Goal: Find specific page/section: Find specific page/section

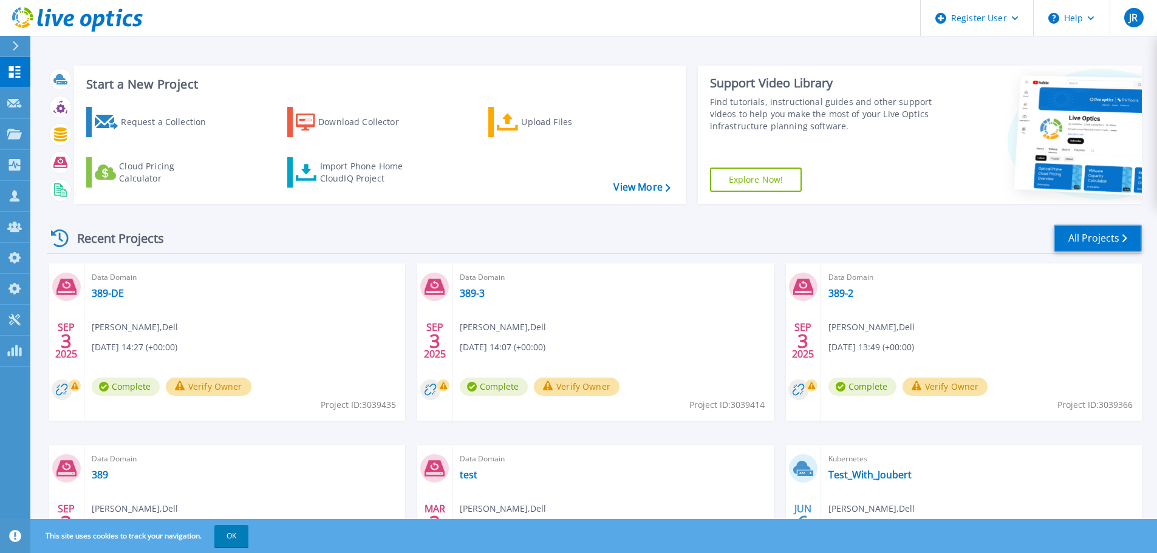
click at [1105, 235] on link "All Projects" at bounding box center [1098, 238] width 88 height 27
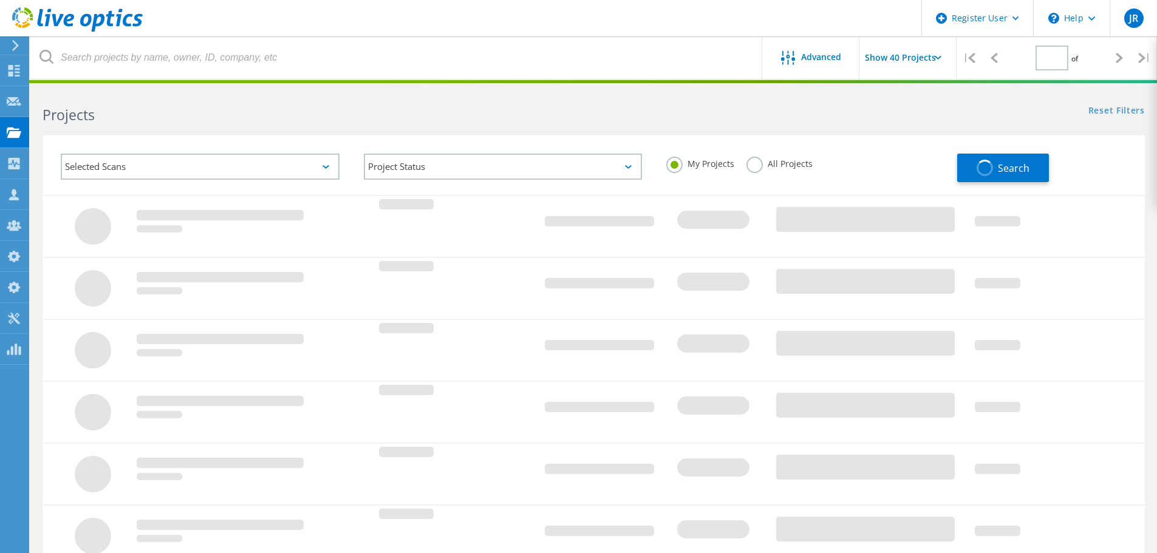
type input "1"
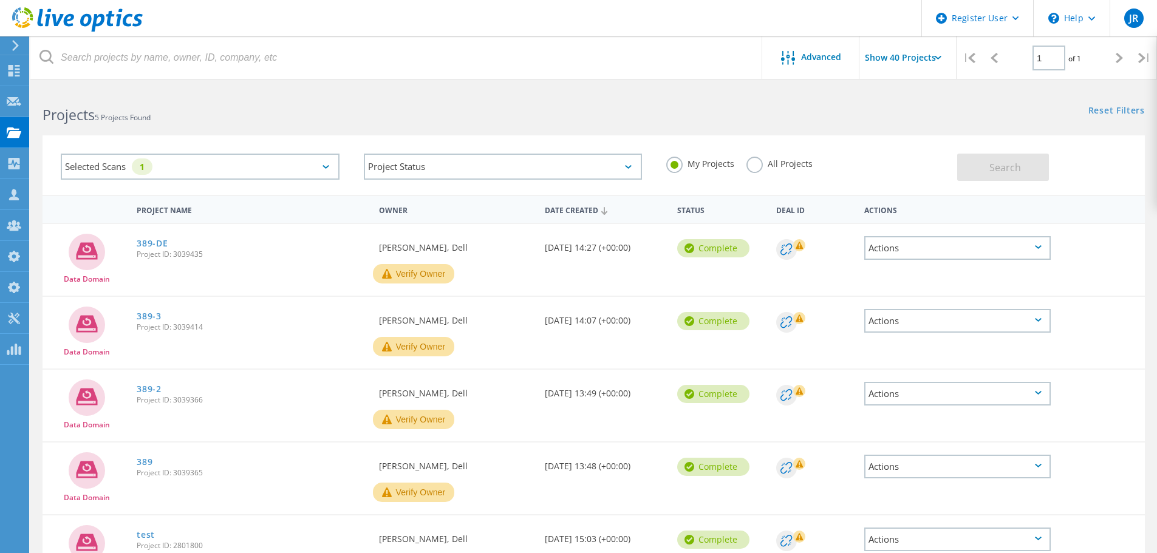
click at [774, 159] on label "All Projects" at bounding box center [779, 163] width 66 height 12
click at [0, 0] on input "All Projects" at bounding box center [0, 0] width 0 height 0
click at [1010, 164] on span "Search" at bounding box center [1005, 167] width 32 height 13
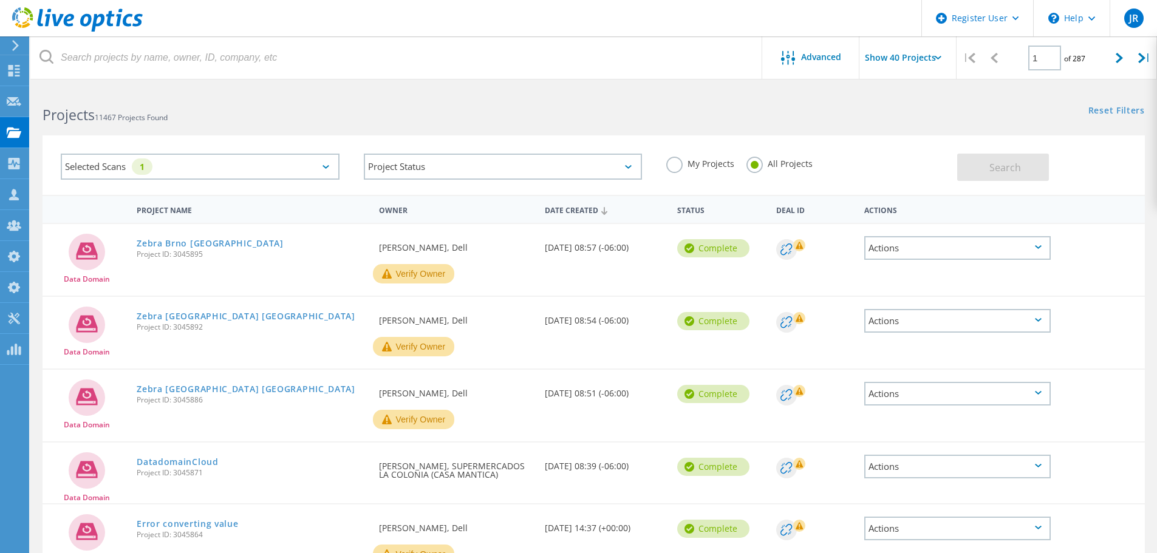
click at [211, 172] on div "Selected Scans 1" at bounding box center [200, 167] width 279 height 26
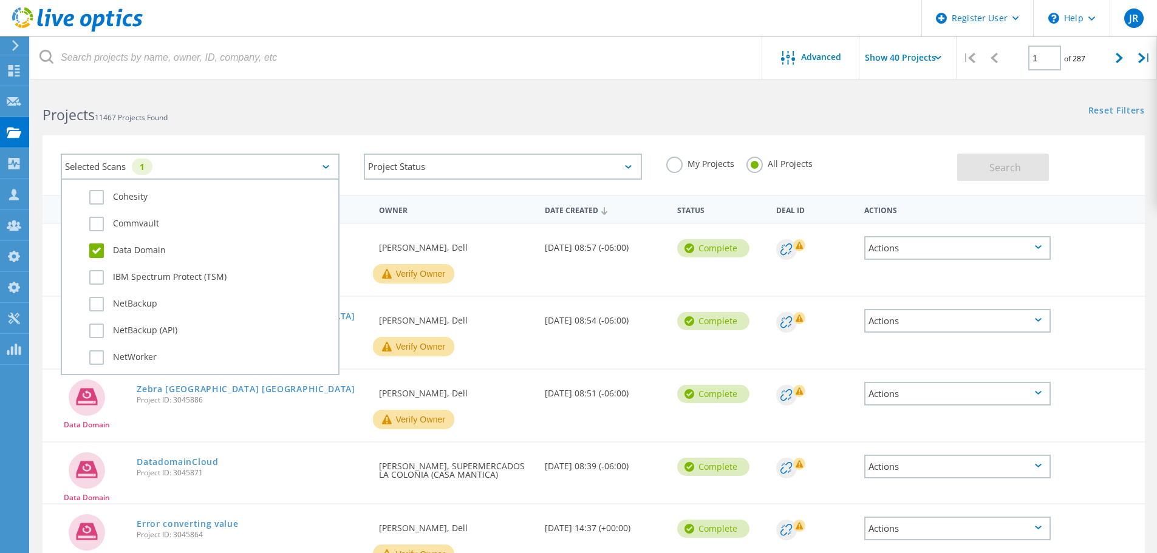
scroll to position [729, 0]
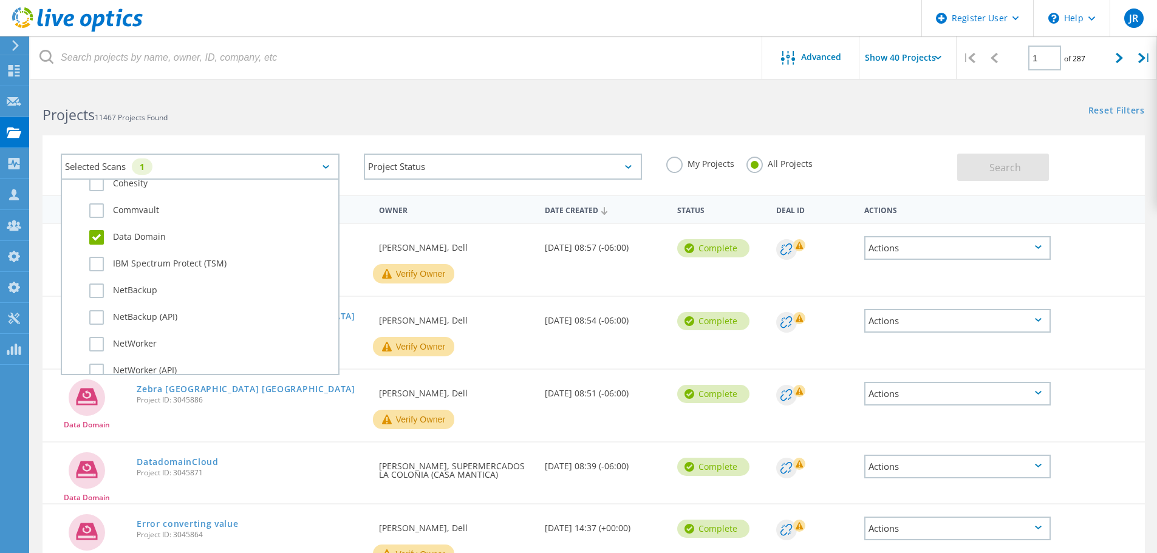
click at [94, 239] on label "Data Domain" at bounding box center [210, 237] width 243 height 15
click at [0, 0] on input "Data Domain" at bounding box center [0, 0] width 0 height 0
drag, startPoint x: 571, startPoint y: 103, endPoint x: 803, endPoint y: 109, distance: 232.1
click at [577, 106] on div "Projects 11467 Projects Found" at bounding box center [311, 104] width 563 height 32
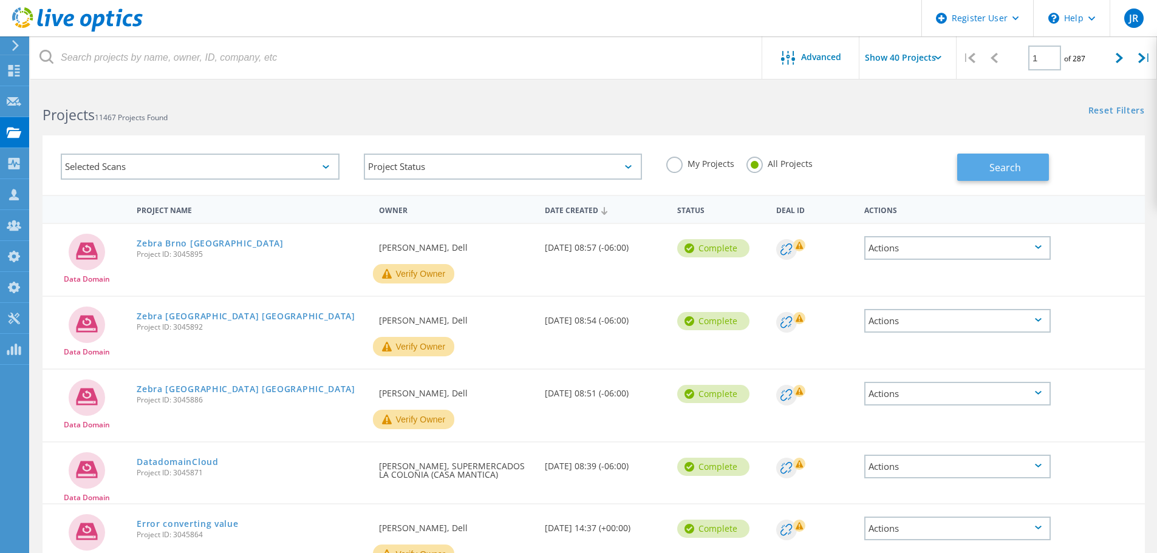
click at [978, 162] on button "Search" at bounding box center [1003, 167] width 92 height 27
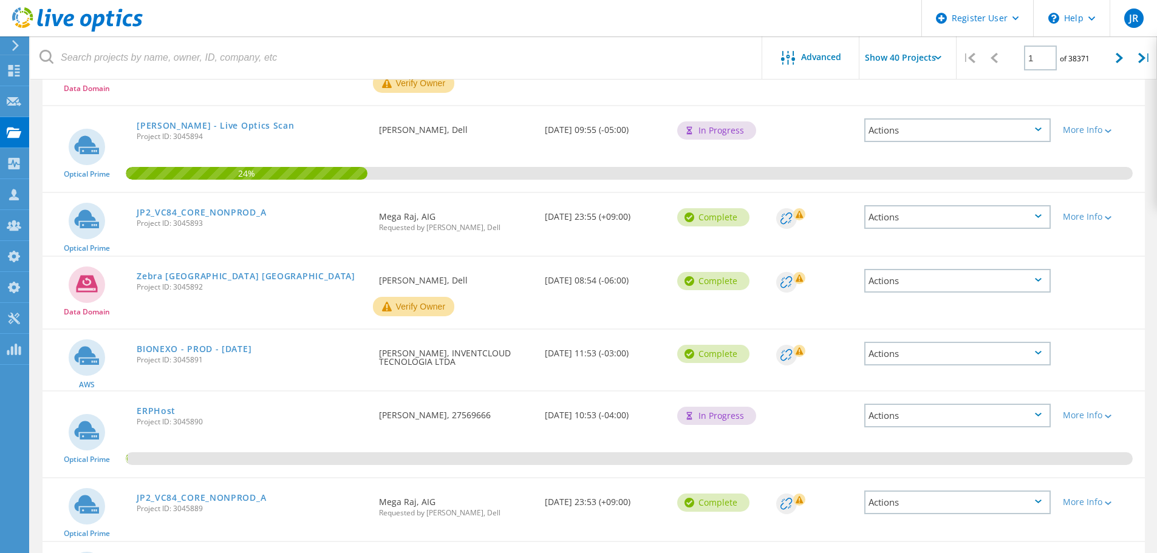
scroll to position [0, 0]
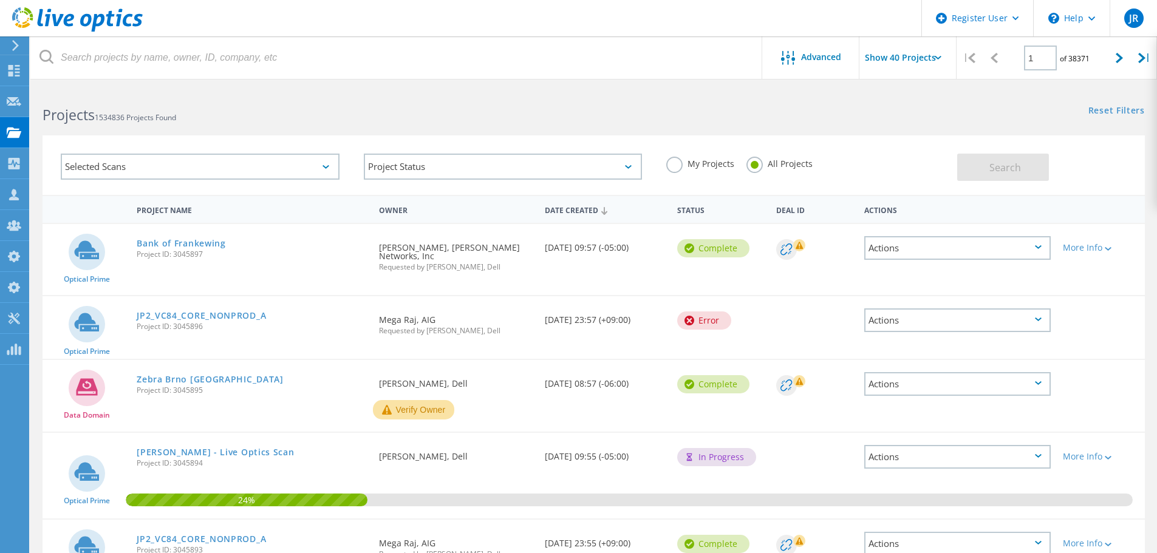
click at [296, 163] on div "Selected Scans" at bounding box center [200, 167] width 279 height 26
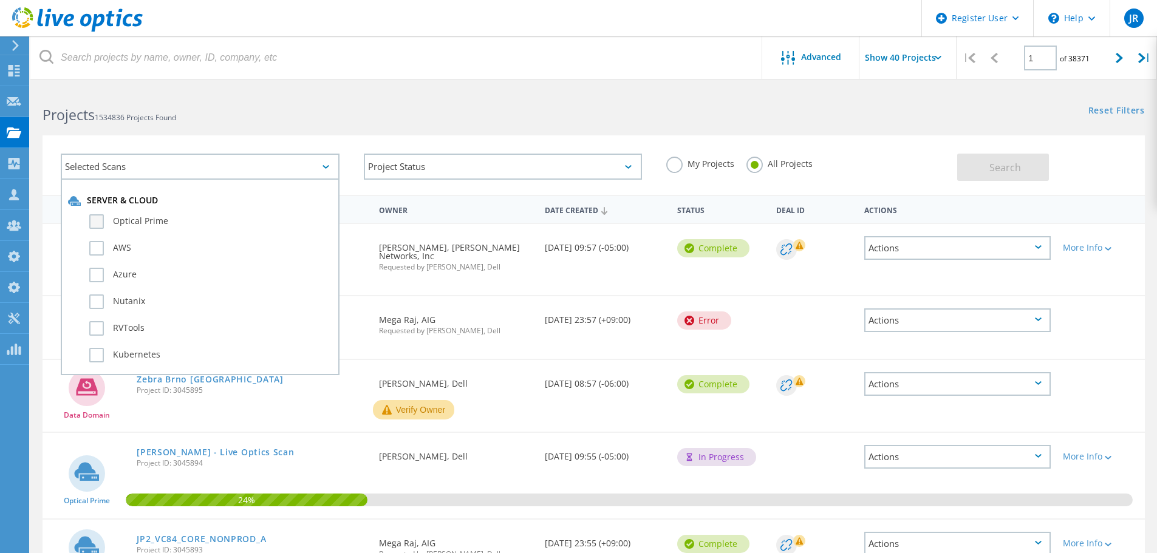
click at [167, 217] on label "Optical Prime" at bounding box center [210, 221] width 243 height 15
click at [0, 0] on input "Optical Prime" at bounding box center [0, 0] width 0 height 0
drag, startPoint x: 676, startPoint y: 101, endPoint x: 802, endPoint y: 128, distance: 128.0
click at [681, 107] on div "Reset Filters Show Filters" at bounding box center [874, 99] width 563 height 22
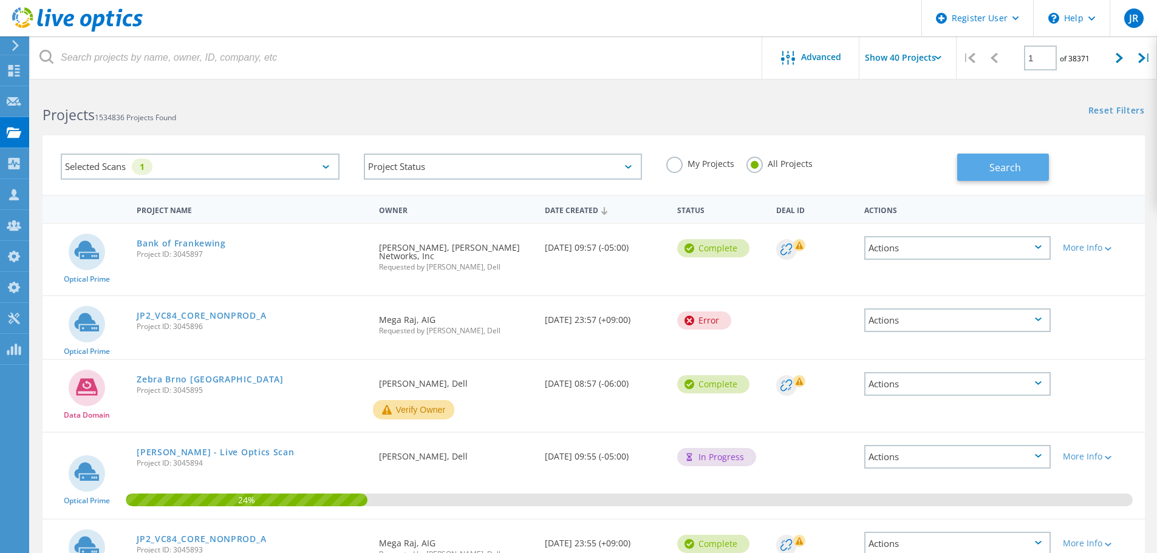
click at [1007, 156] on button "Search" at bounding box center [1003, 167] width 92 height 27
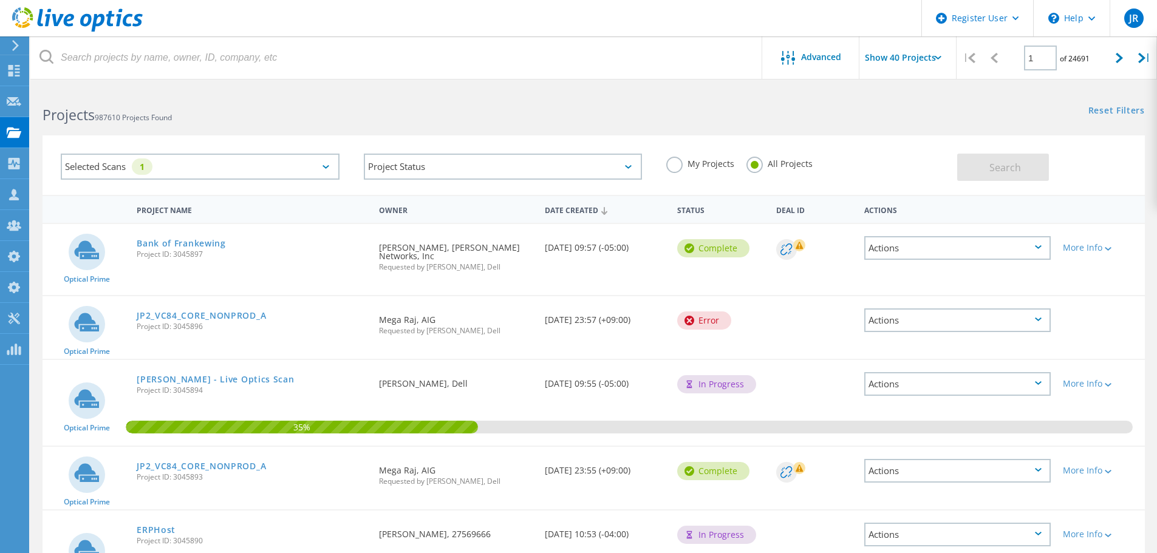
click at [567, 82] on div at bounding box center [578, 81] width 1157 height 3
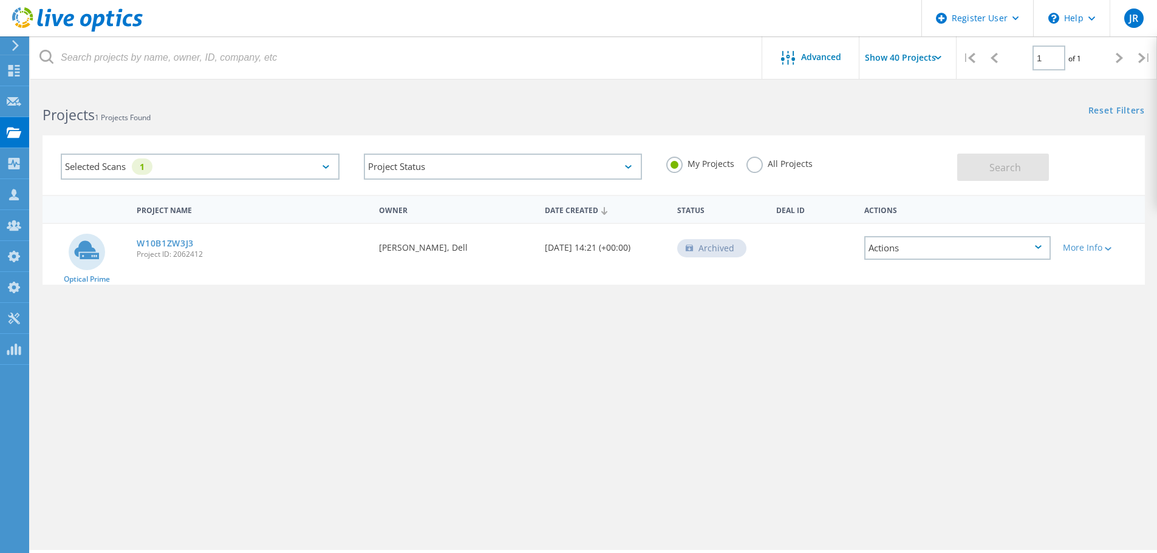
click at [296, 163] on div "Selected Scans 1" at bounding box center [200, 167] width 279 height 26
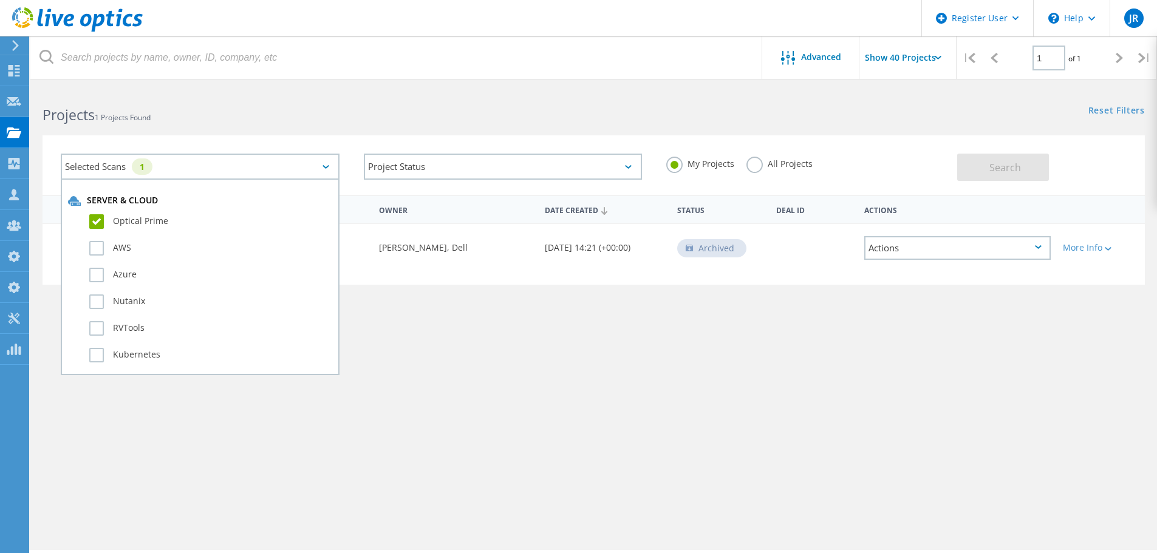
click at [671, 87] on html "Register User \n Help Explore Helpful Articles Contact Support JR Dell Admin Us…" at bounding box center [578, 293] width 1157 height 587
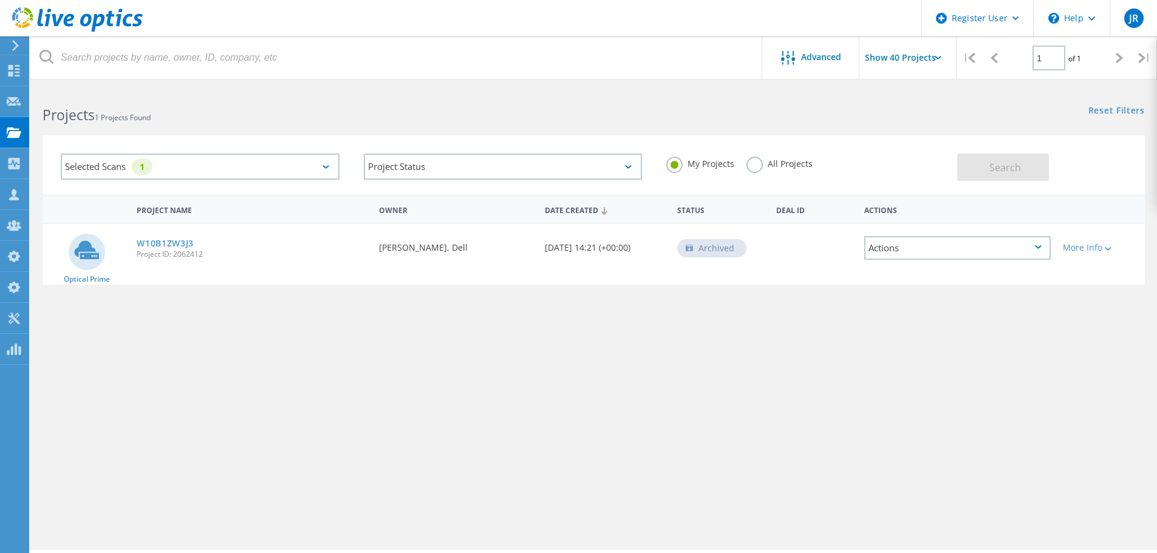
click at [757, 164] on label "All Projects" at bounding box center [779, 163] width 66 height 12
click at [0, 0] on input "All Projects" at bounding box center [0, 0] width 0 height 0
click at [952, 156] on div "My Projects All Projects" at bounding box center [805, 163] width 303 height 45
click at [976, 160] on button "Search" at bounding box center [1003, 167] width 92 height 27
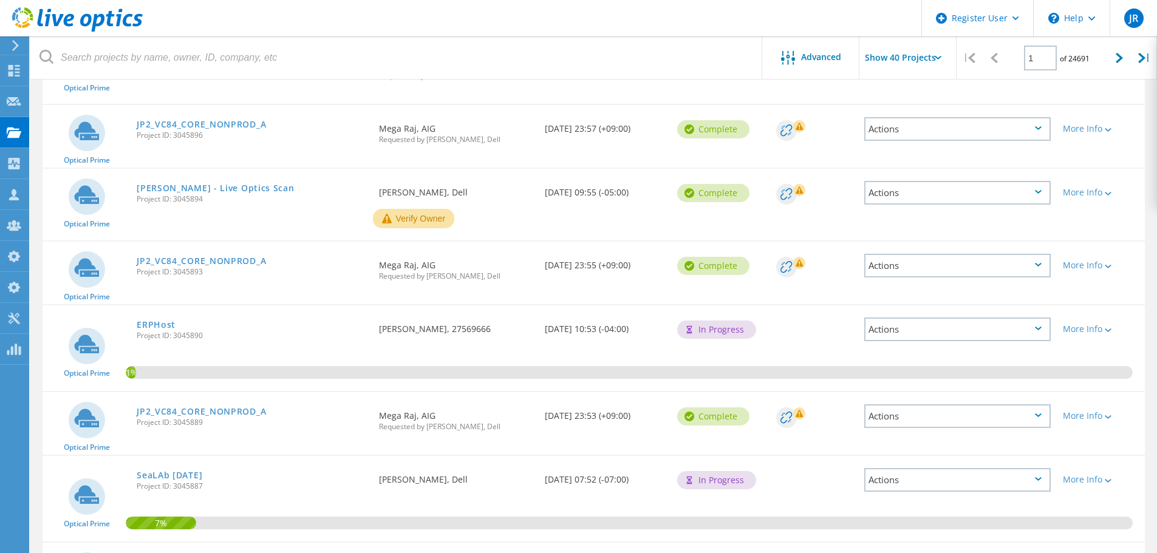
scroll to position [1449, 0]
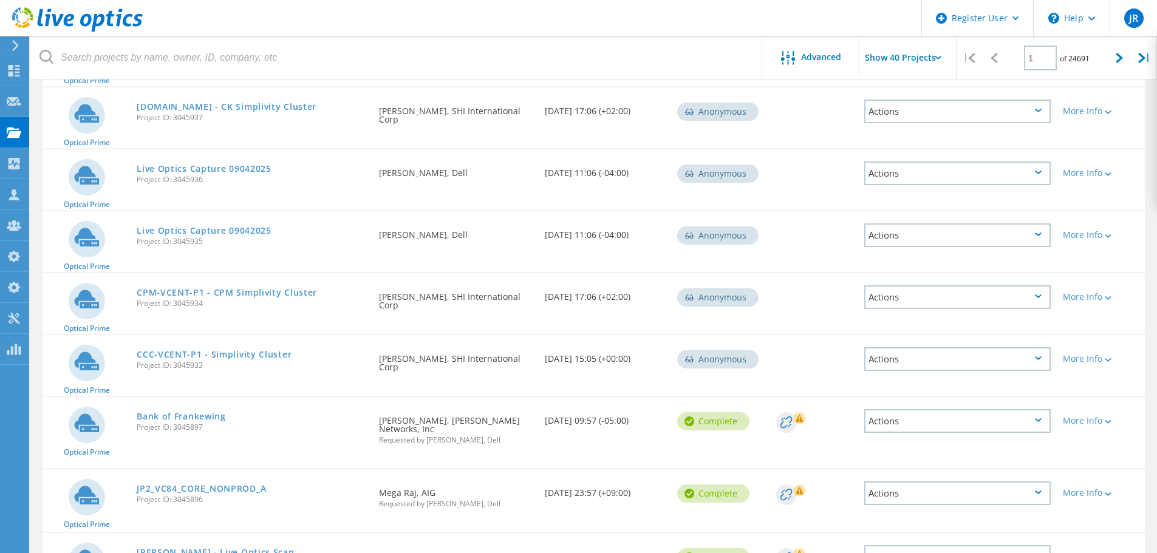
click at [930, 63] on input "Show 40 Projects" at bounding box center [919, 57] width 121 height 43
click at [1116, 57] on icon at bounding box center [1119, 58] width 7 height 10
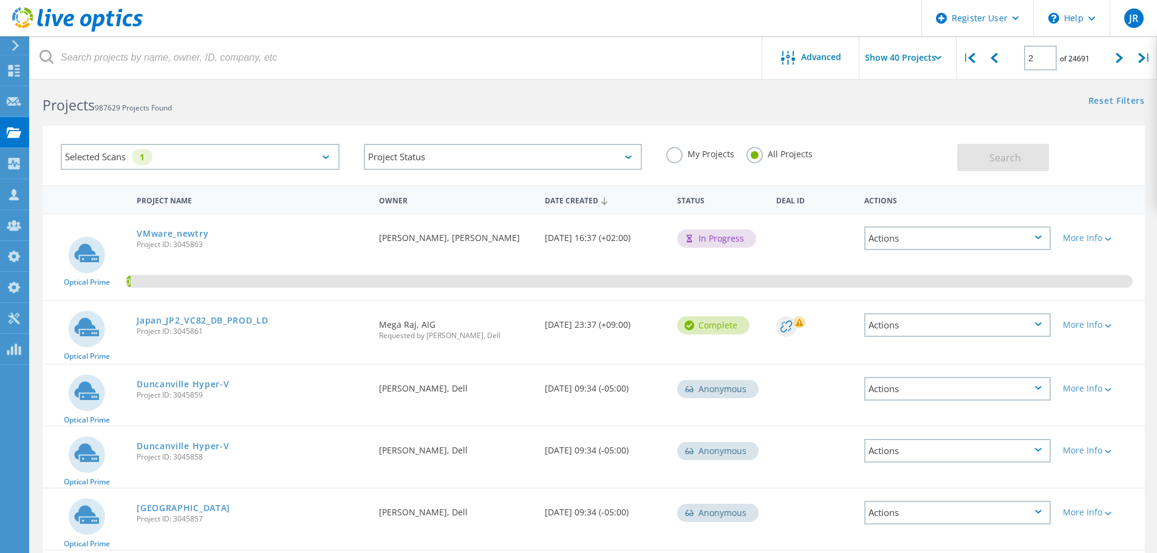
scroll to position [0, 0]
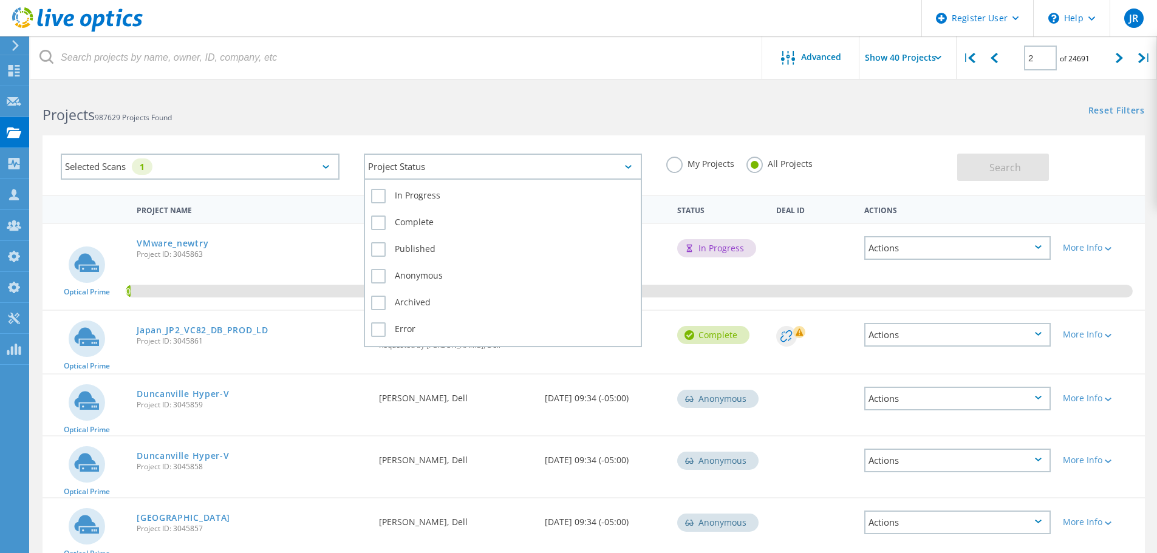
click at [533, 167] on div "Project Status" at bounding box center [503, 167] width 279 height 26
click at [383, 207] on div "In Progress" at bounding box center [503, 199] width 264 height 27
click at [379, 197] on label "In Progress" at bounding box center [503, 196] width 264 height 15
click at [0, 0] on input "In Progress" at bounding box center [0, 0] width 0 height 0
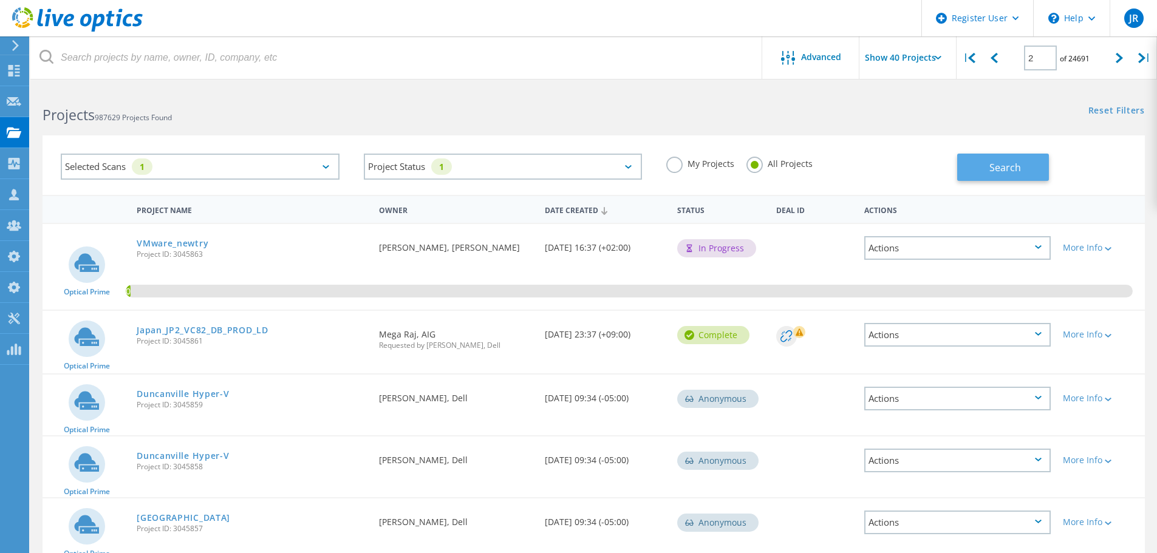
click at [996, 162] on span "Search" at bounding box center [1005, 167] width 32 height 13
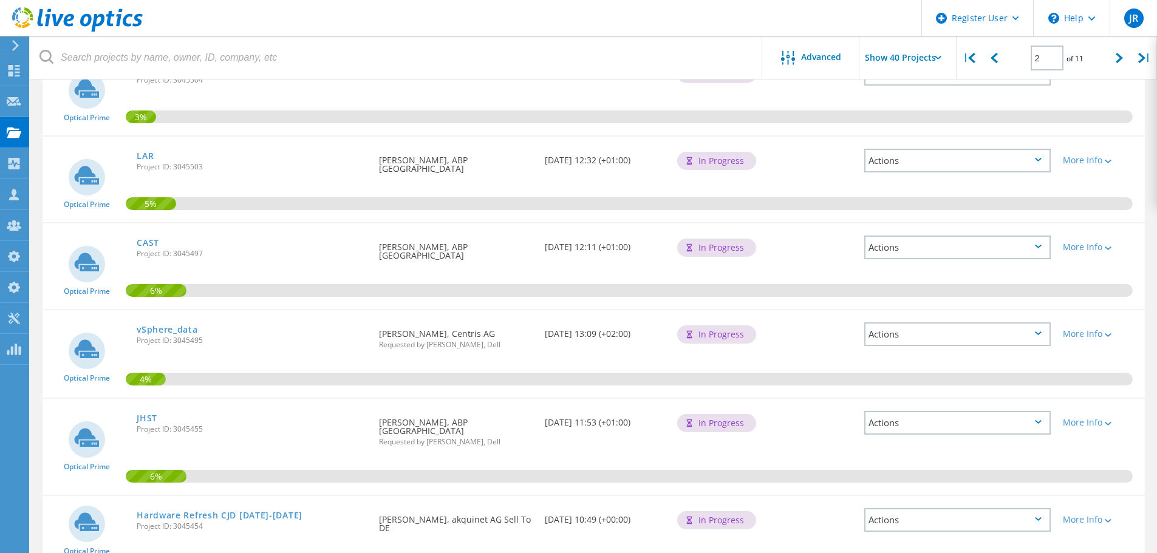
scroll to position [3199, 0]
click at [1129, 62] on div at bounding box center [1119, 57] width 25 height 43
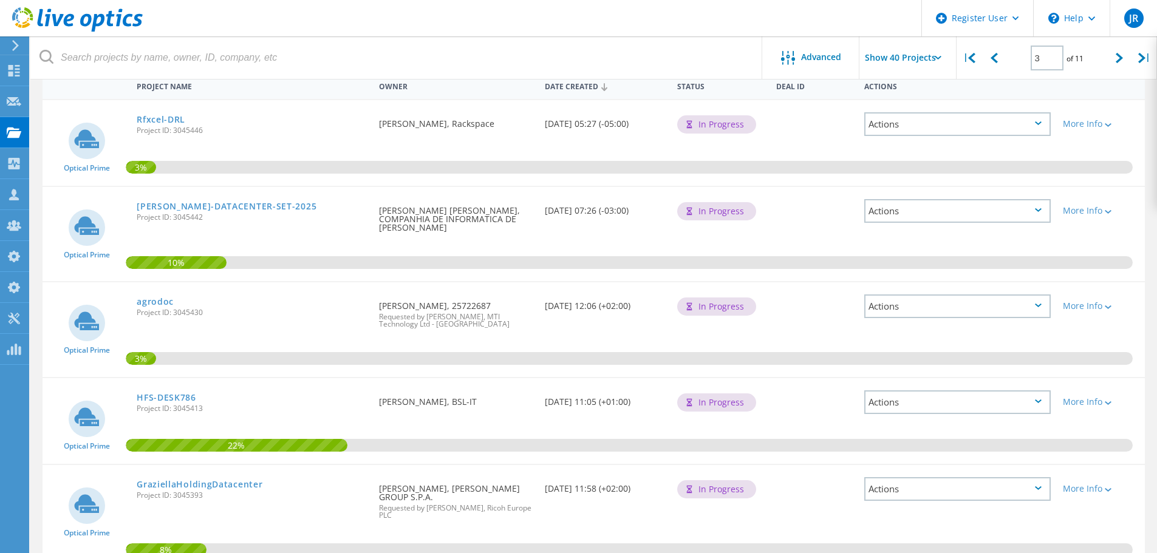
scroll to position [0, 0]
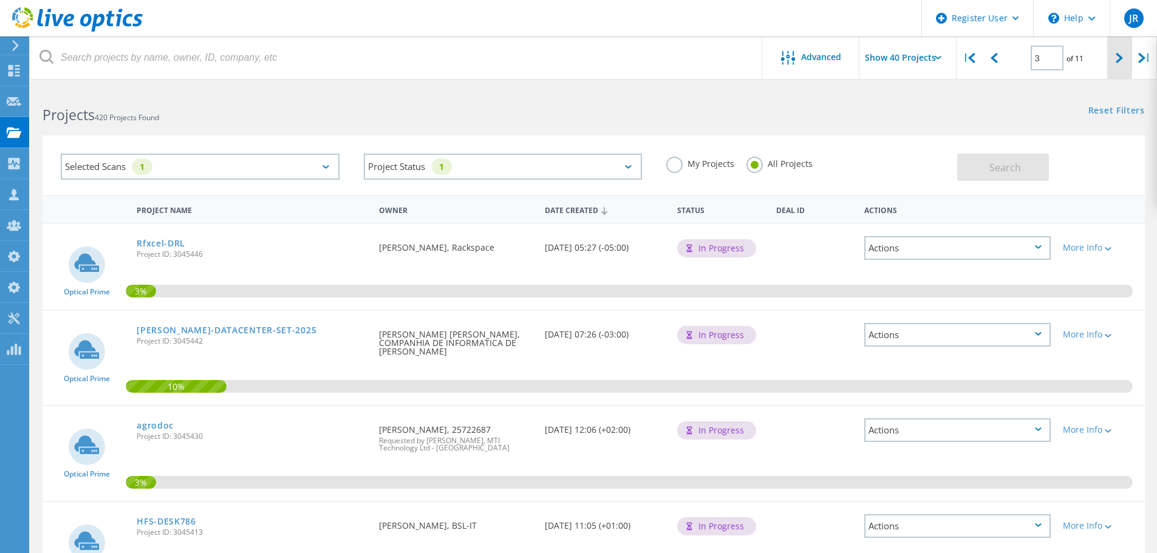
click at [1119, 52] on lo-svg-helper at bounding box center [1119, 57] width 7 height 10
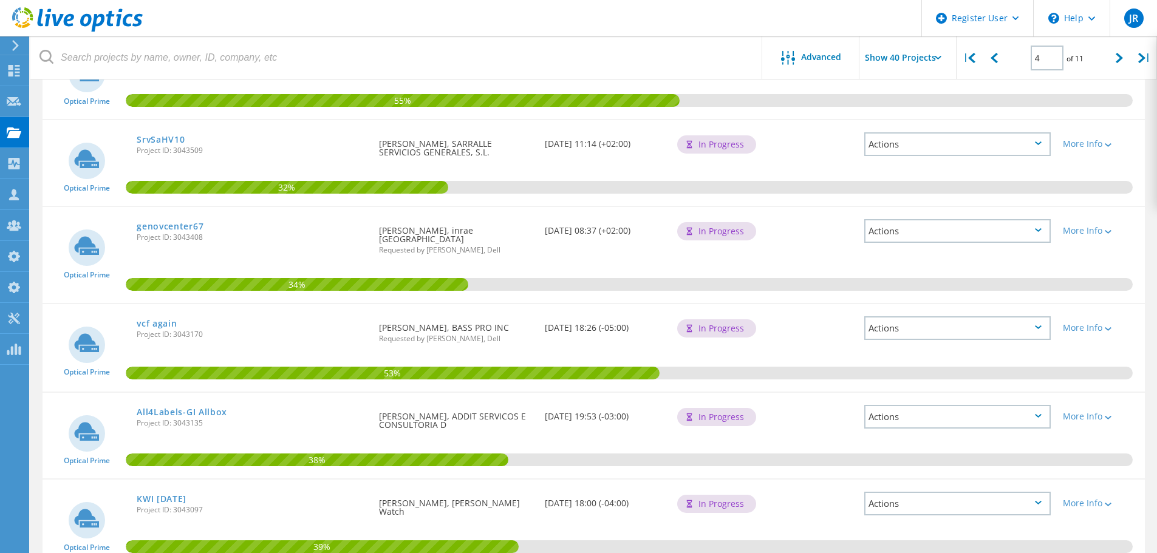
scroll to position [3266, 0]
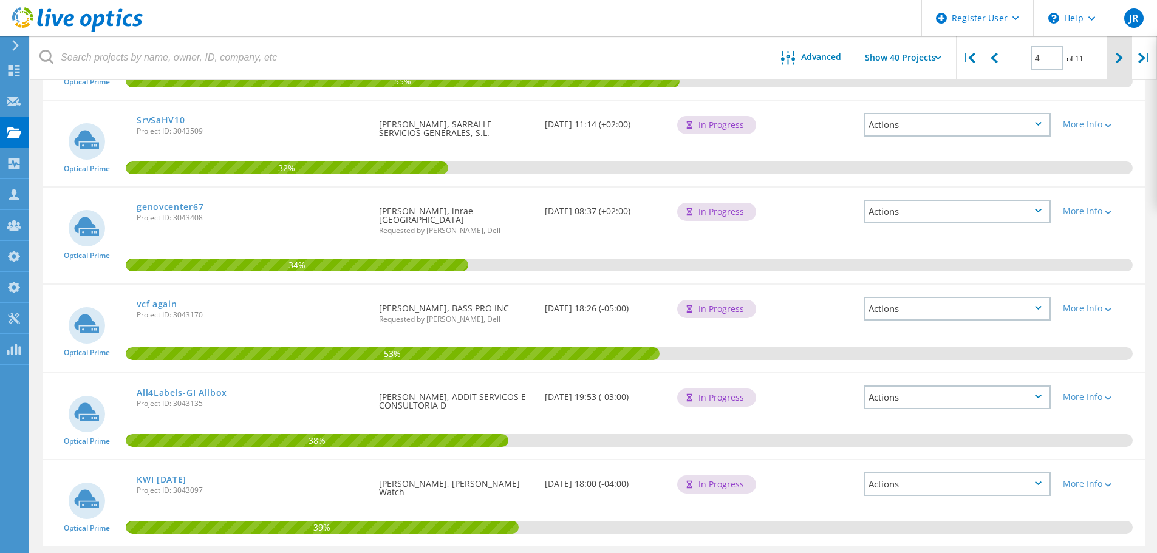
click at [1114, 56] on div at bounding box center [1119, 57] width 25 height 43
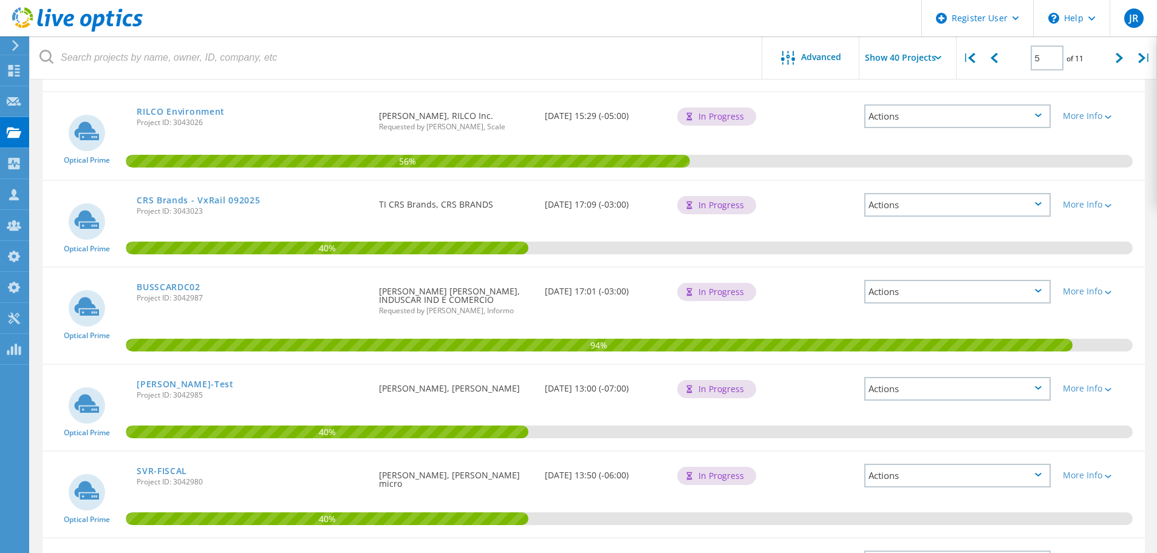
scroll to position [0, 0]
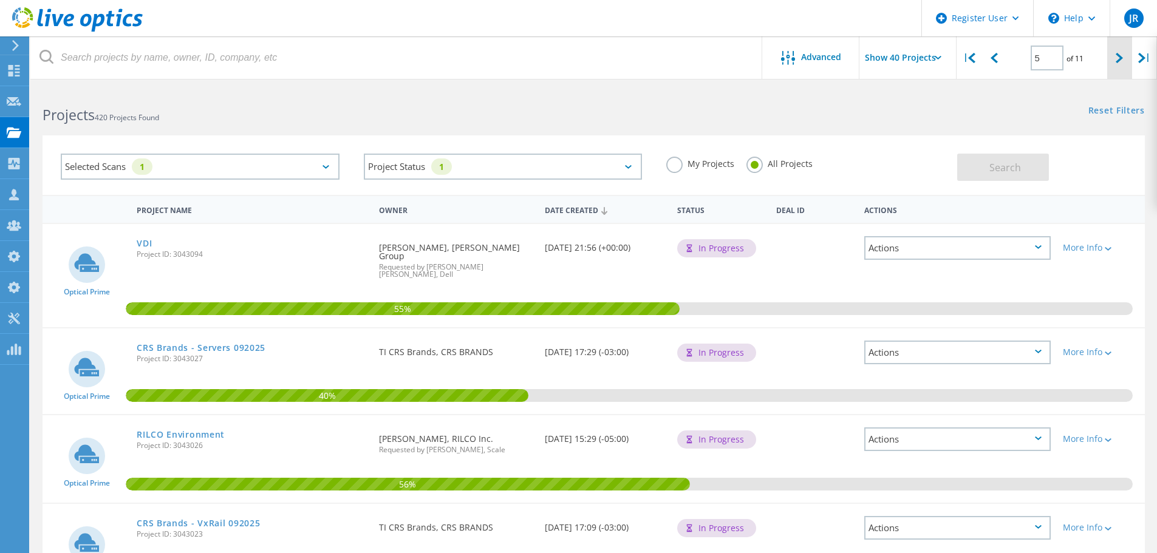
click at [1121, 60] on icon at bounding box center [1119, 58] width 7 height 10
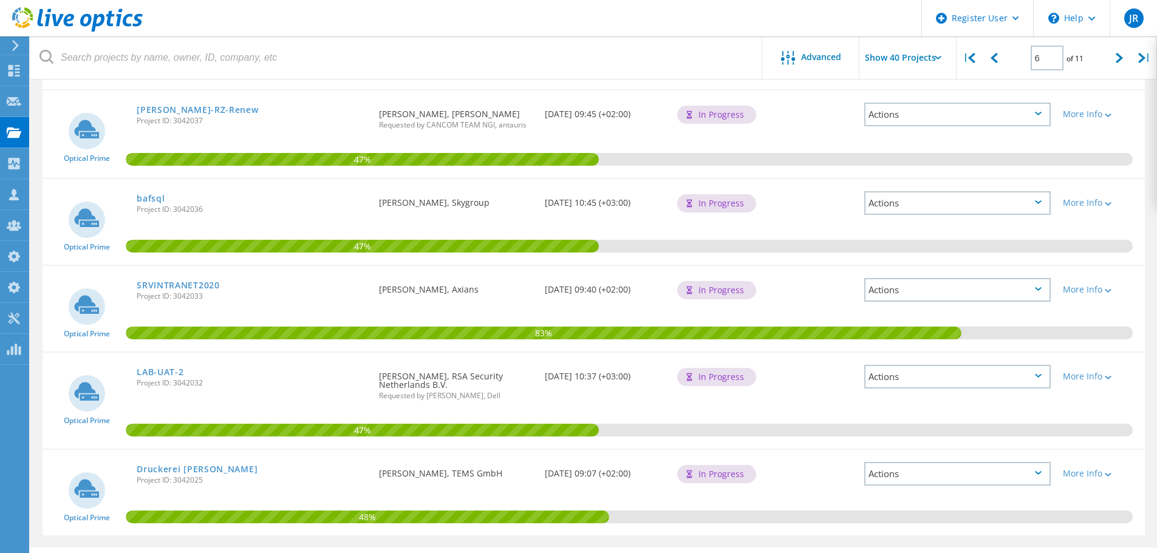
scroll to position [3292, 0]
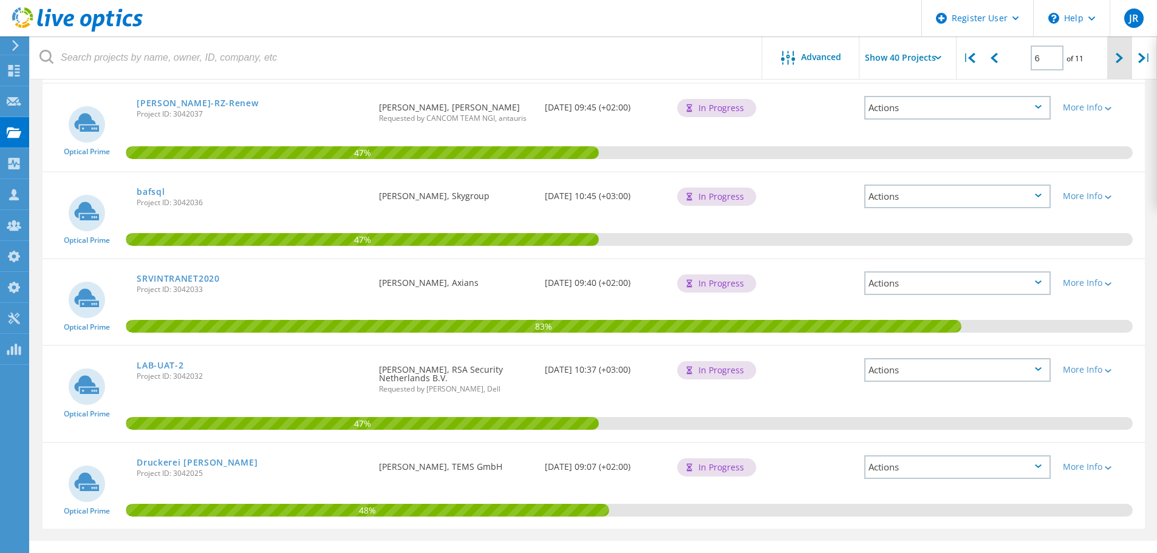
click at [1116, 60] on icon at bounding box center [1119, 58] width 7 height 10
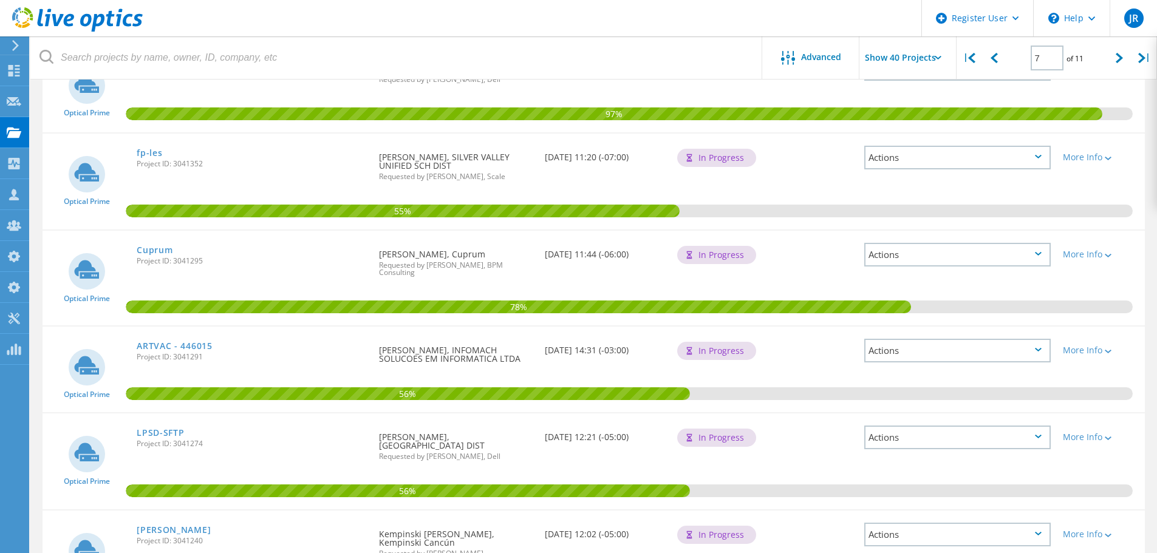
scroll to position [1364, 0]
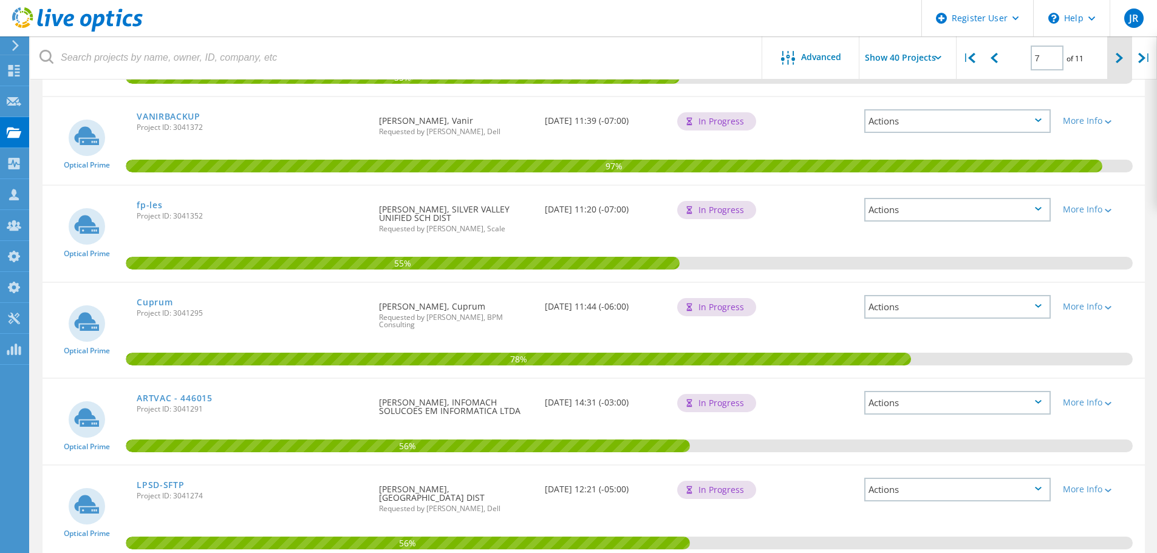
click at [1120, 54] on icon at bounding box center [1119, 58] width 7 height 10
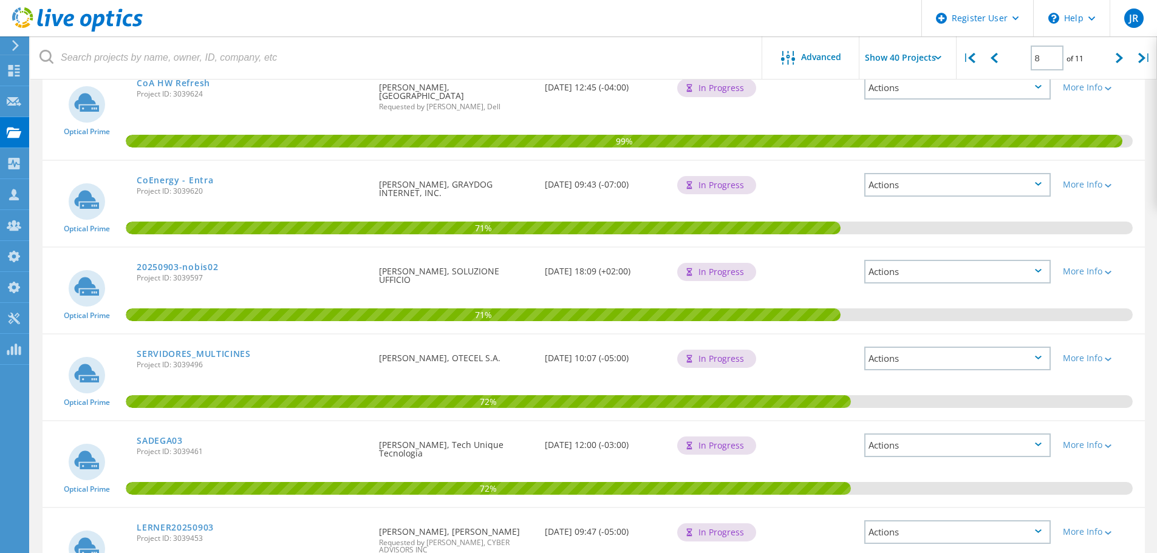
scroll to position [3361, 0]
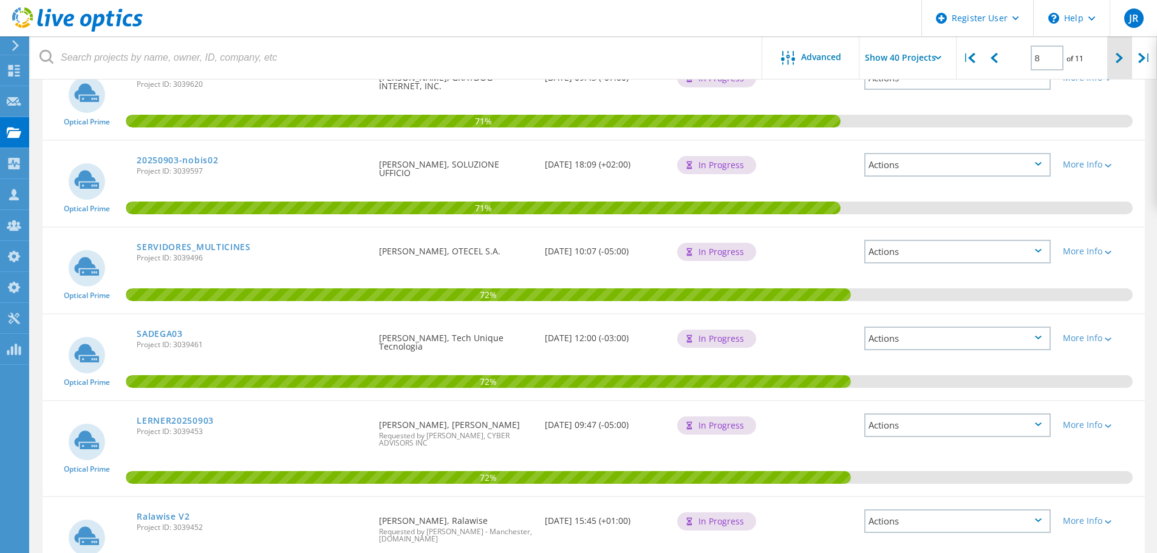
click at [1113, 50] on div at bounding box center [1119, 57] width 25 height 43
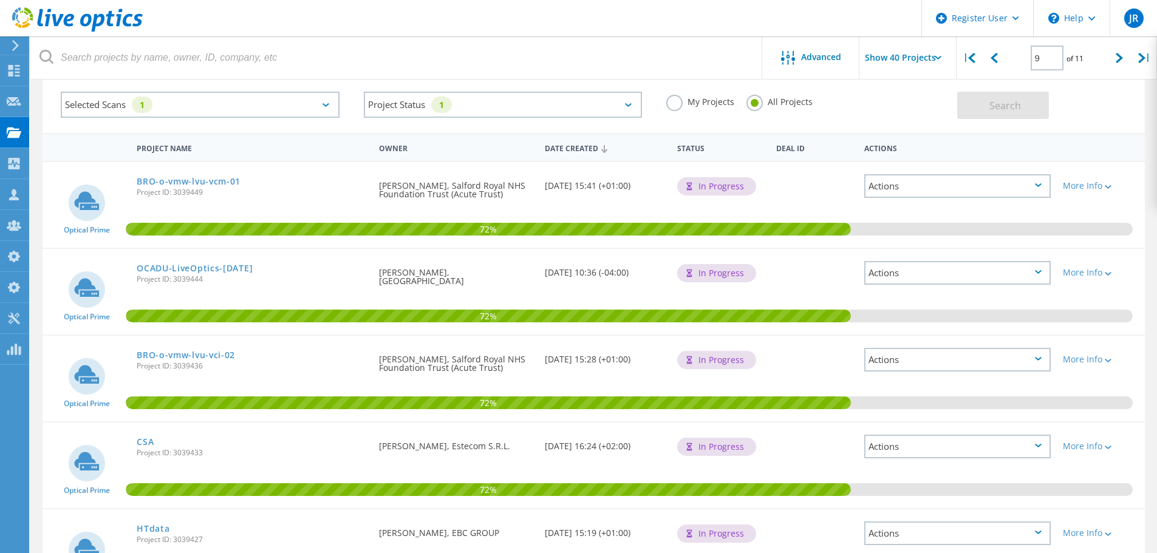
scroll to position [0, 0]
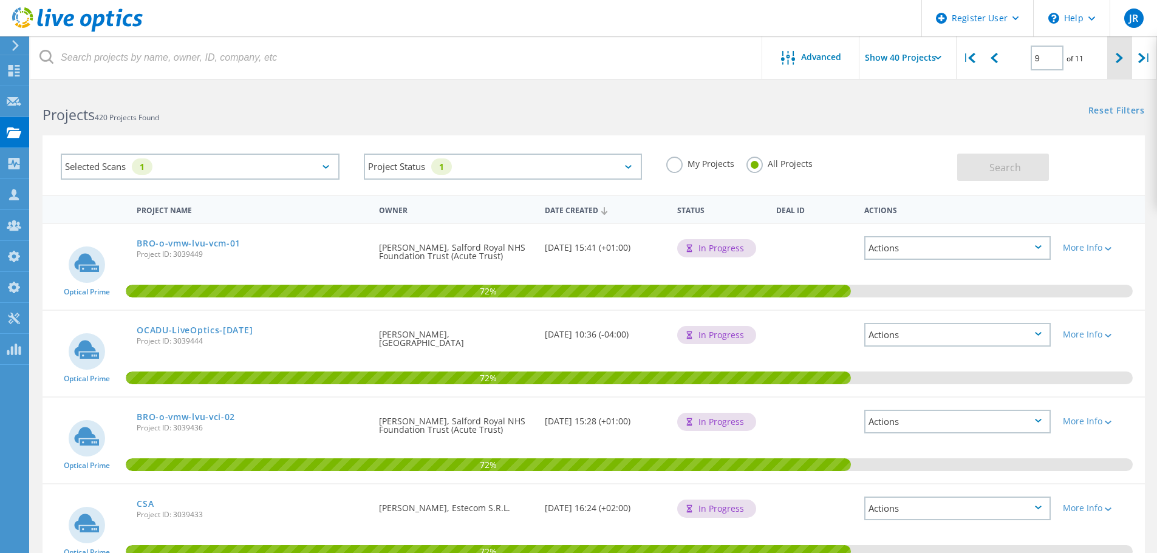
click at [1115, 56] on div at bounding box center [1119, 57] width 25 height 43
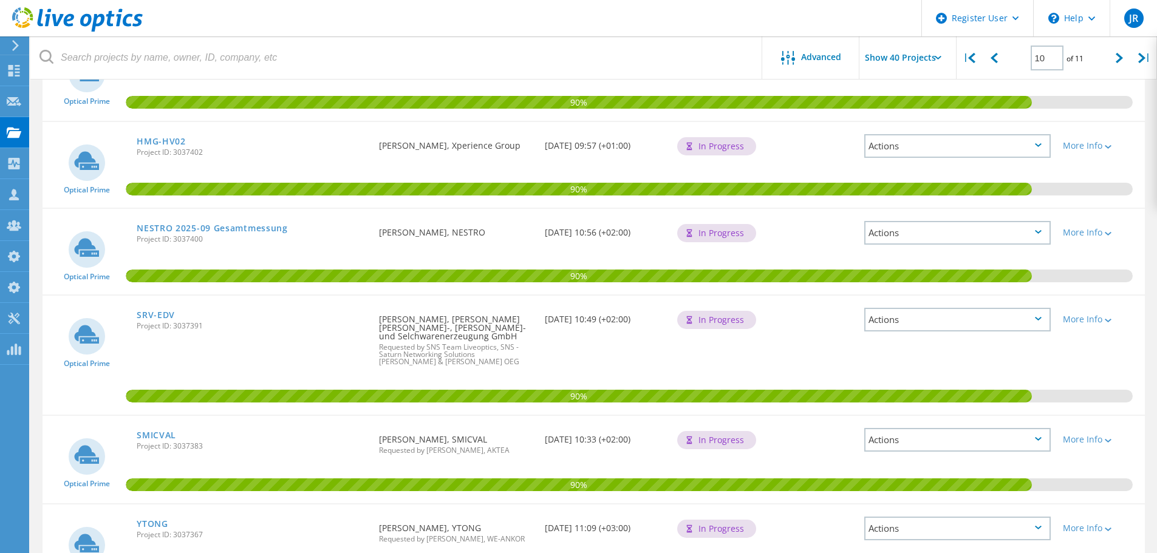
scroll to position [3354, 0]
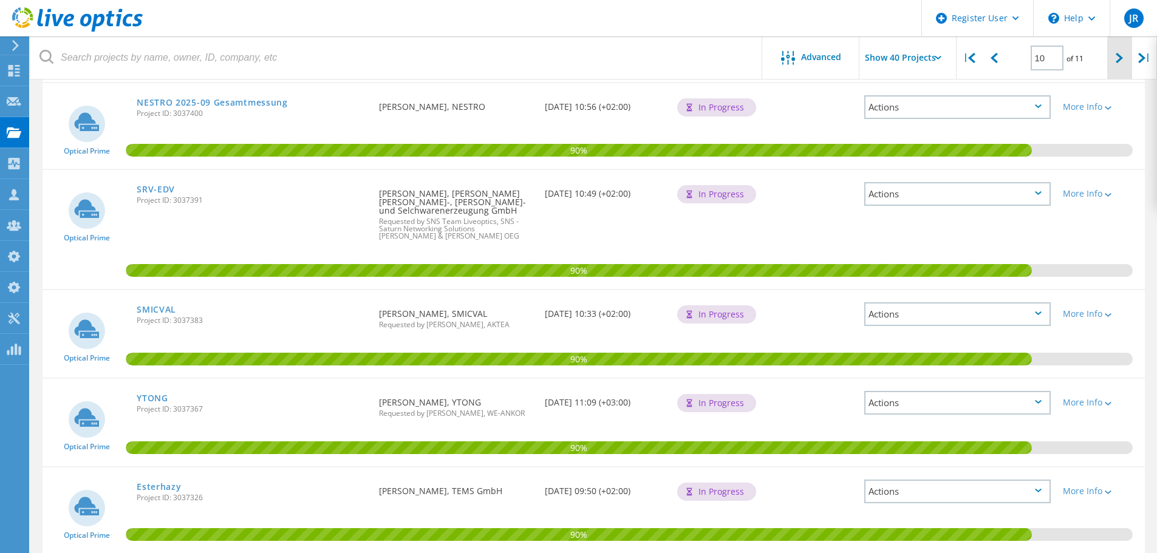
click at [1126, 54] on div at bounding box center [1119, 57] width 25 height 43
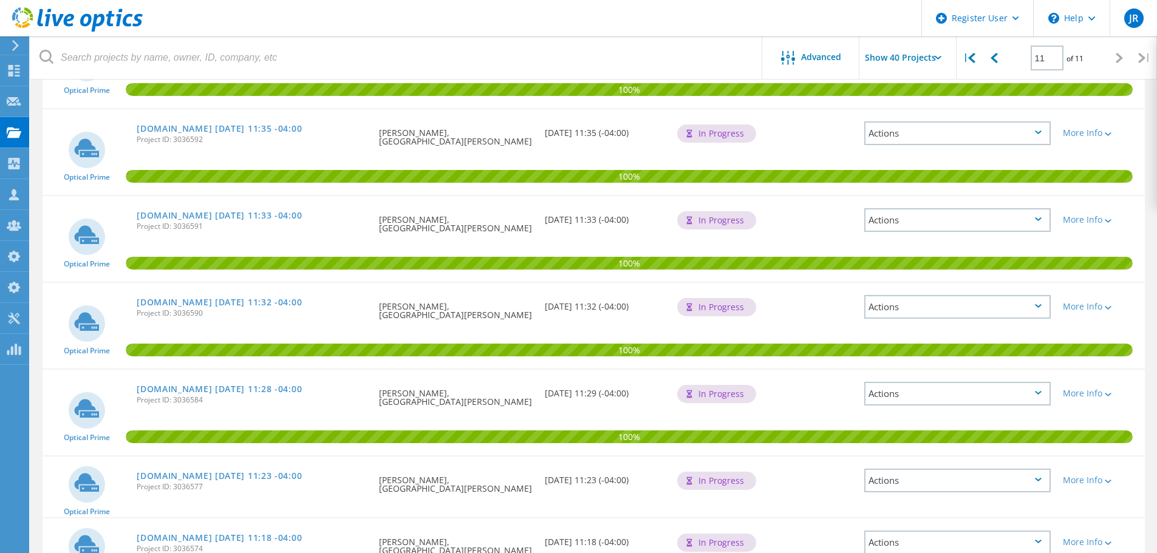
scroll to position [1429, 0]
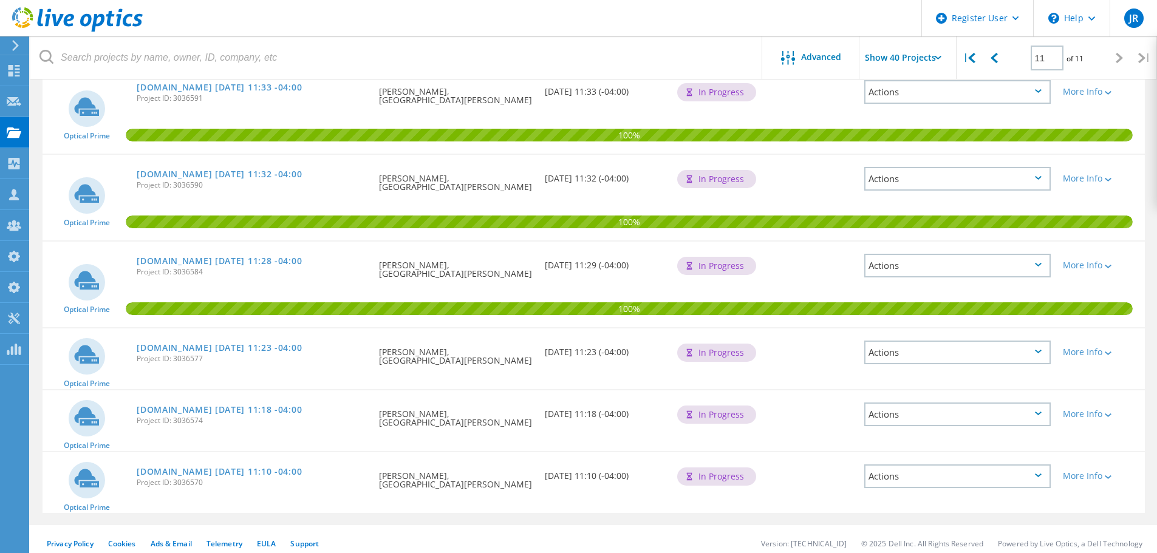
click at [332, 359] on span "Project ID: 3036577" at bounding box center [252, 358] width 230 height 7
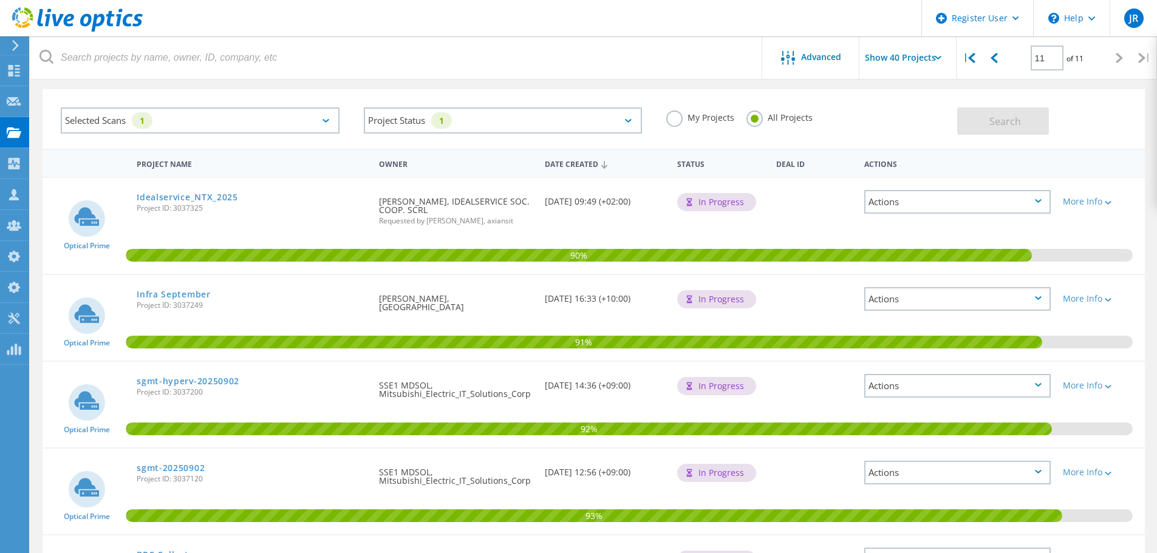
scroll to position [0, 0]
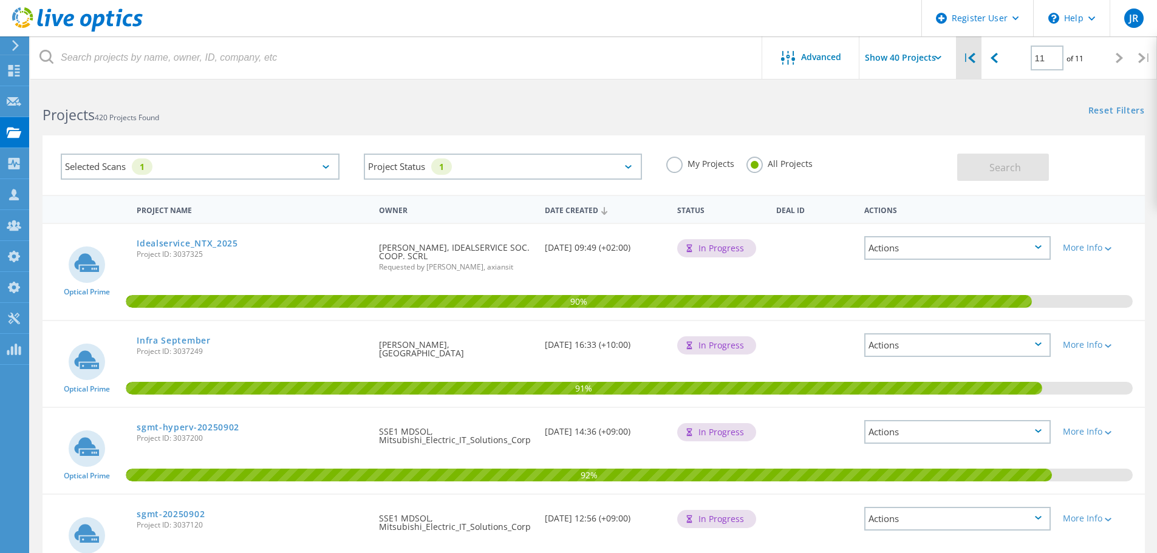
click at [963, 64] on div "|" at bounding box center [968, 57] width 25 height 43
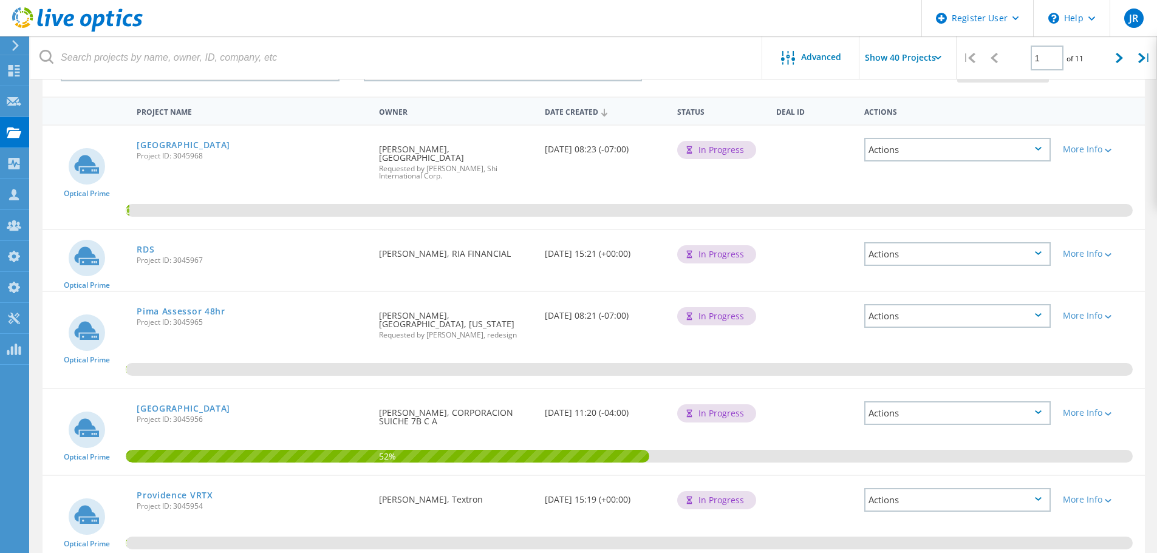
scroll to position [121, 0]
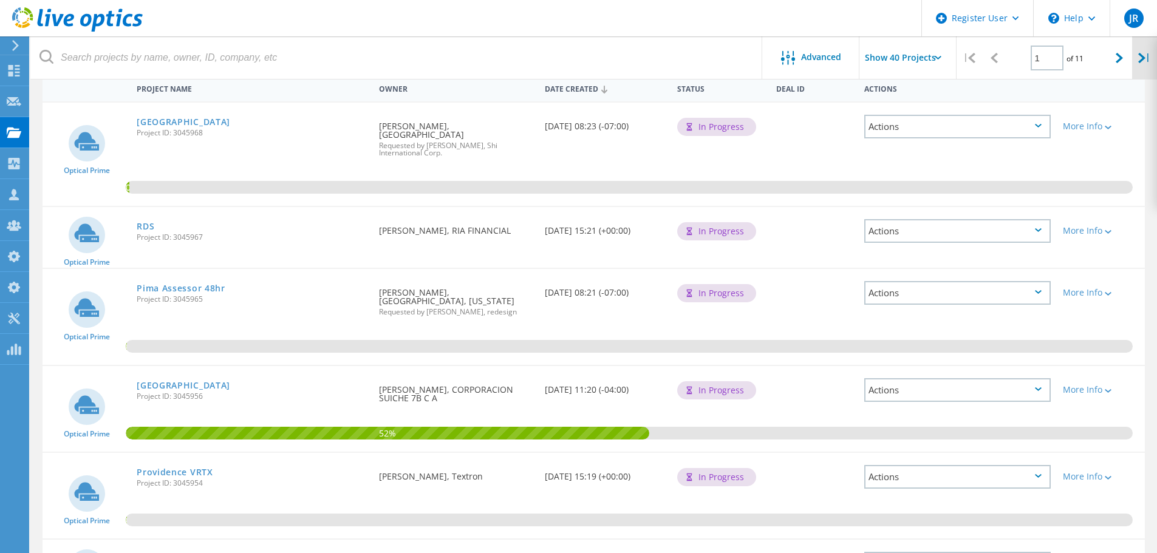
click at [1136, 52] on div "|" at bounding box center [1144, 57] width 25 height 43
type input "11"
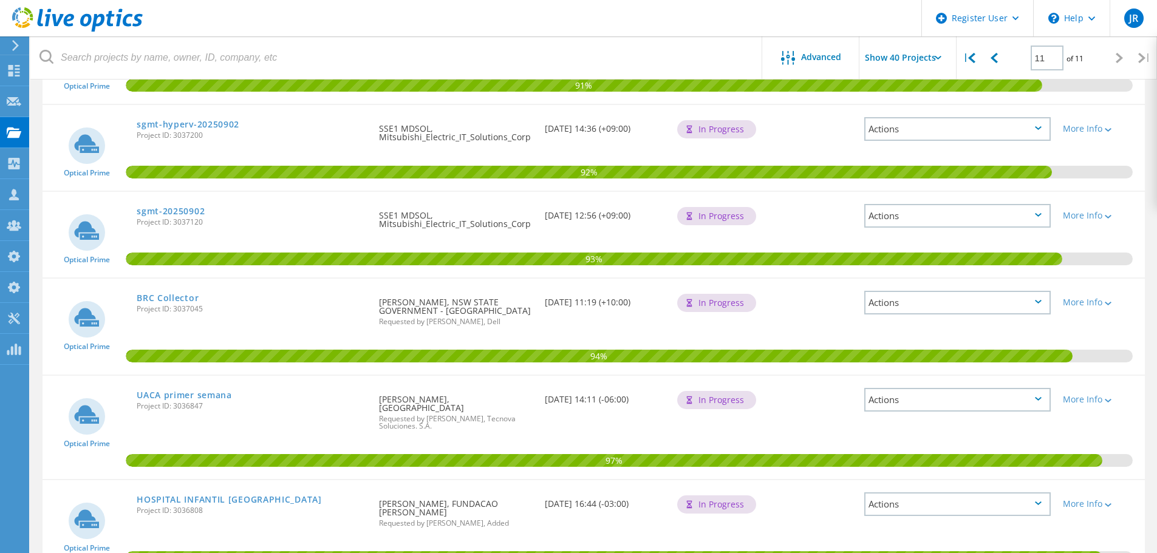
scroll to position [304, 0]
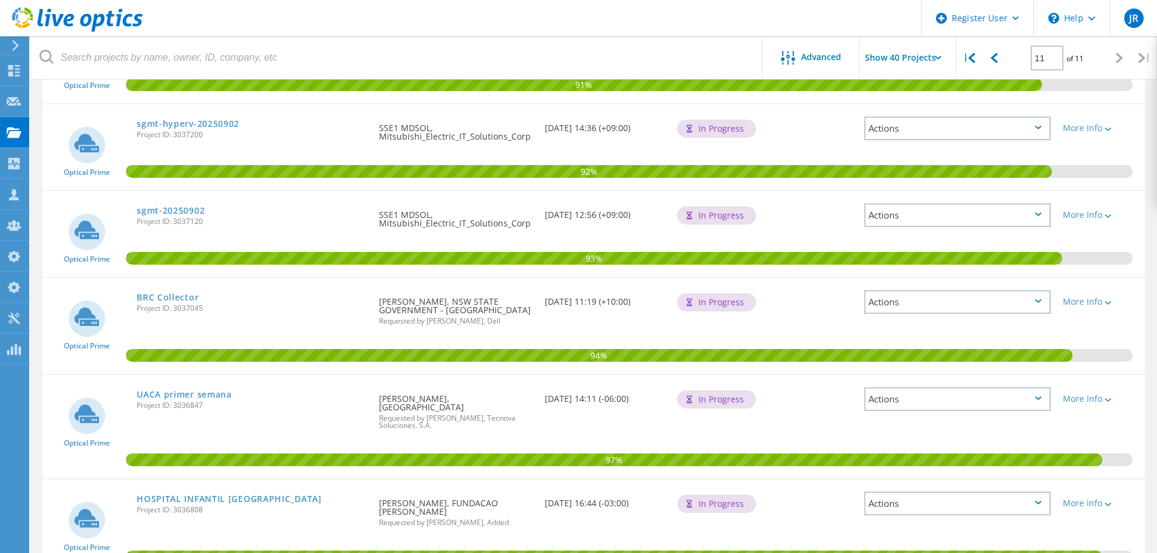
click at [413, 306] on div "Requested By [PERSON_NAME], NSW STATE GOVERNMENT - [GEOGRAPHIC_DATA] Requested …" at bounding box center [455, 307] width 165 height 59
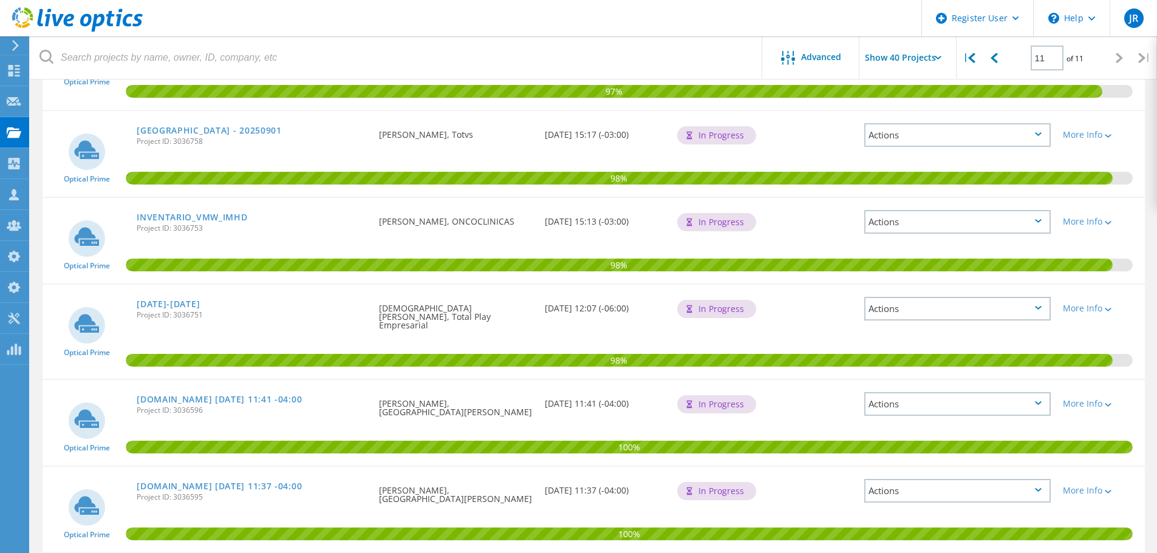
scroll to position [789, 0]
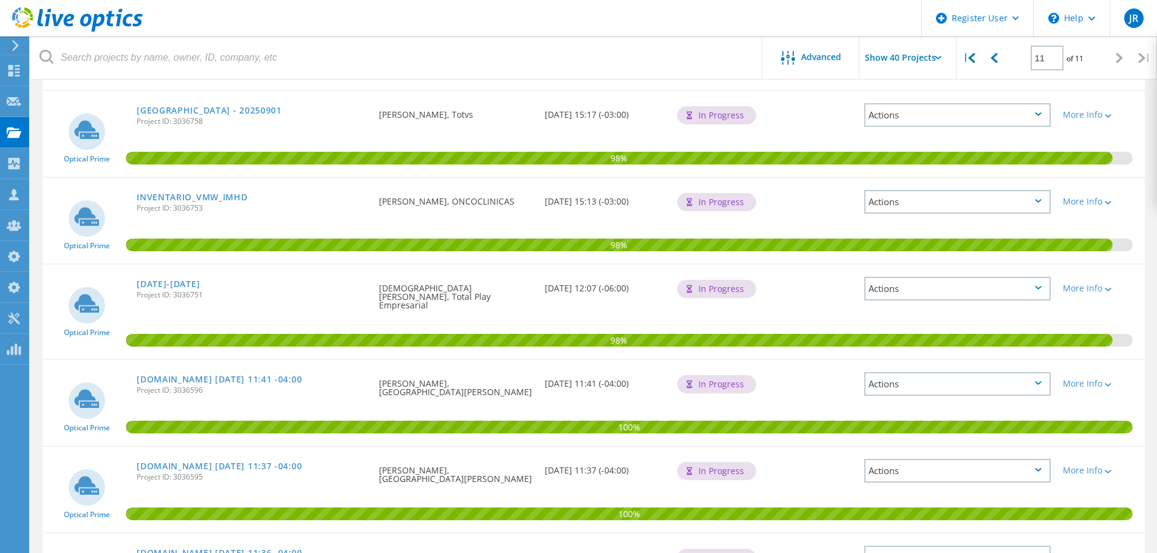
click at [409, 376] on div "Requested By [PERSON_NAME], [GEOGRAPHIC_DATA][PERSON_NAME]" at bounding box center [455, 384] width 165 height 49
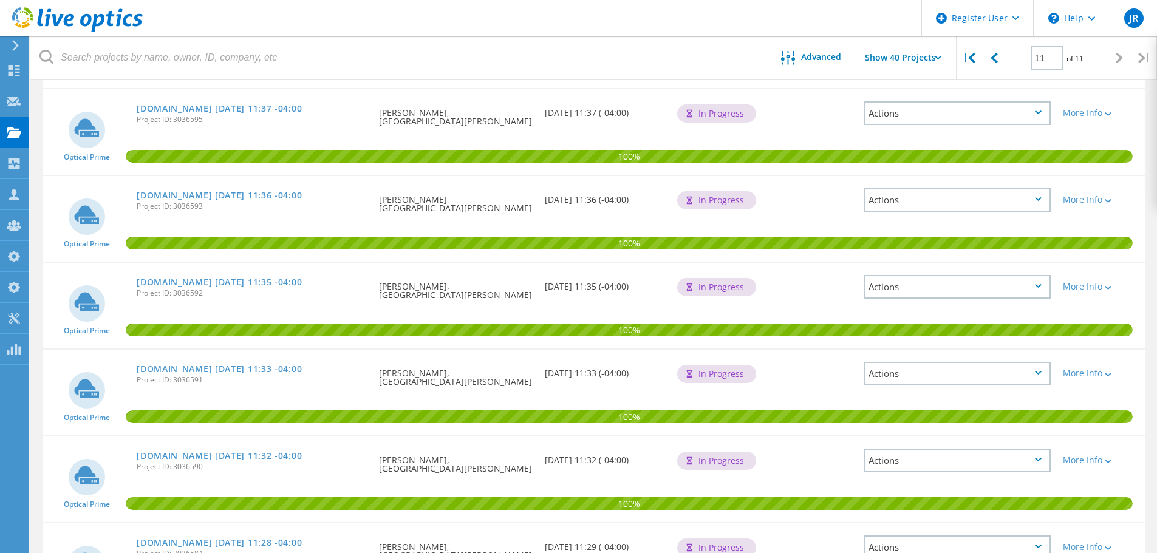
scroll to position [1154, 0]
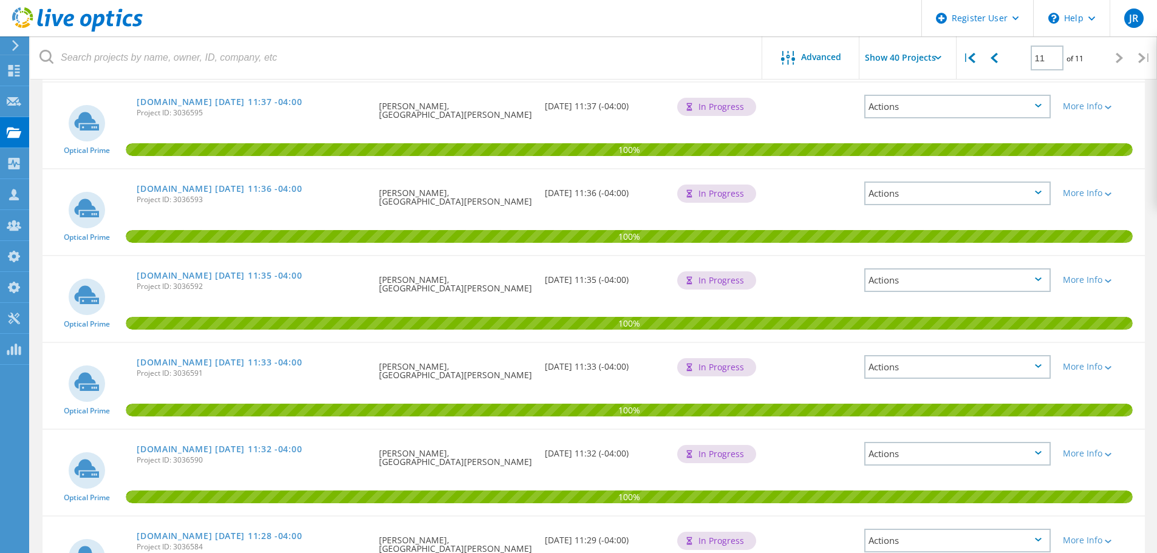
click at [407, 443] on div "Requested By [PERSON_NAME], [GEOGRAPHIC_DATA][PERSON_NAME]" at bounding box center [455, 454] width 165 height 49
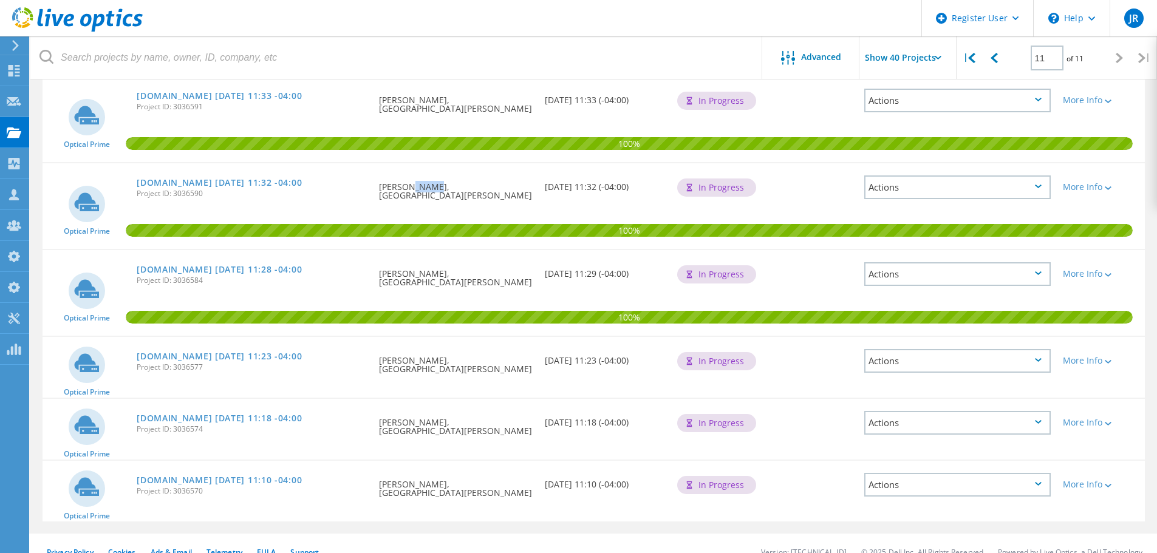
scroll to position [1429, 0]
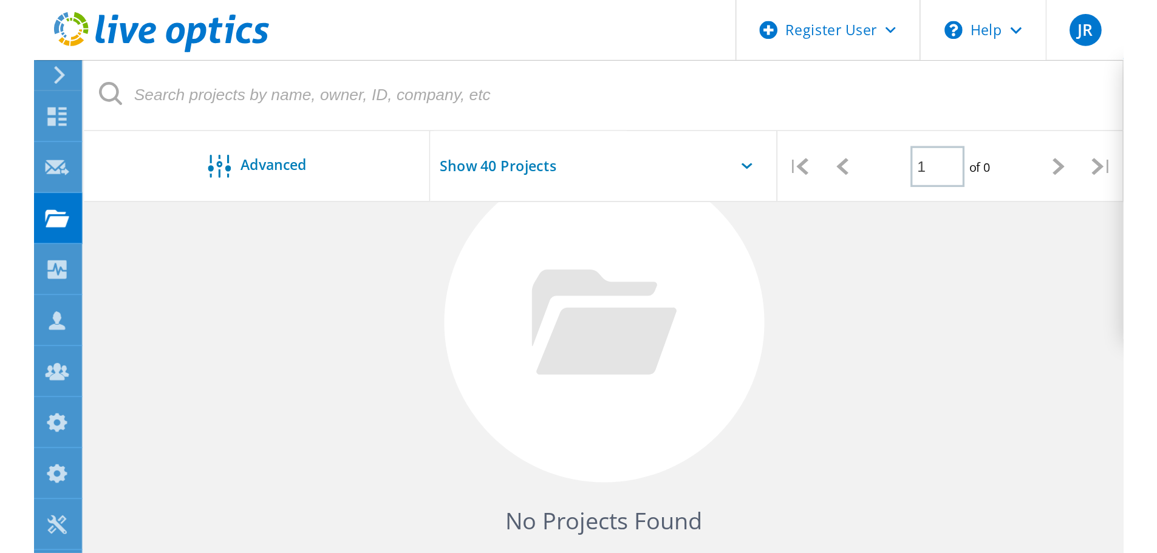
scroll to position [6, 0]
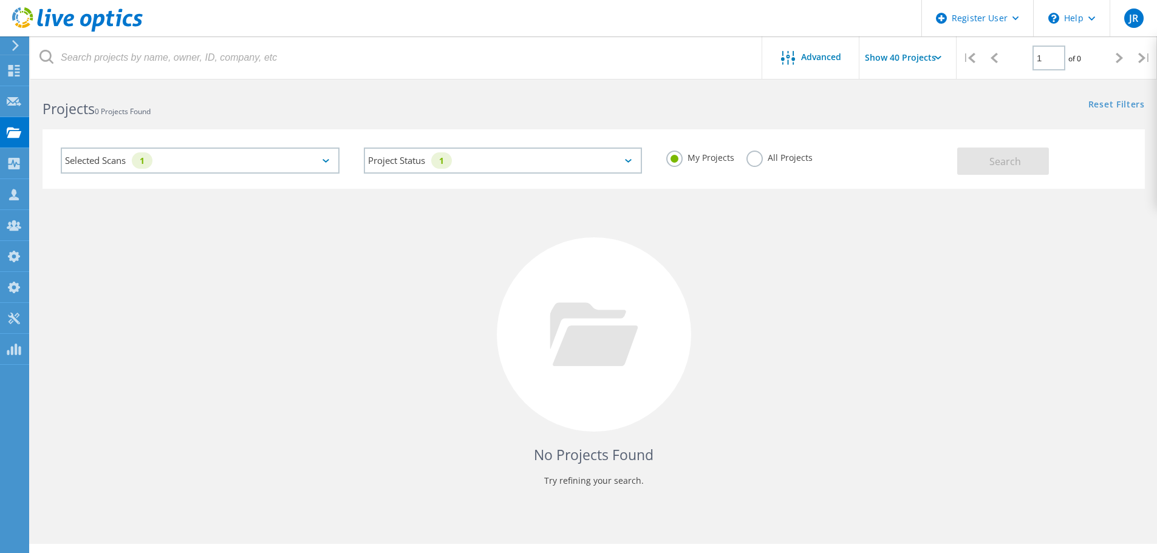
click at [670, 159] on label "All Projects" at bounding box center [779, 157] width 66 height 12
click at [0, 0] on input "All Projects" at bounding box center [0, 0] width 0 height 0
click at [670, 151] on button "Search" at bounding box center [1003, 161] width 92 height 27
